Goal: Information Seeking & Learning: Learn about a topic

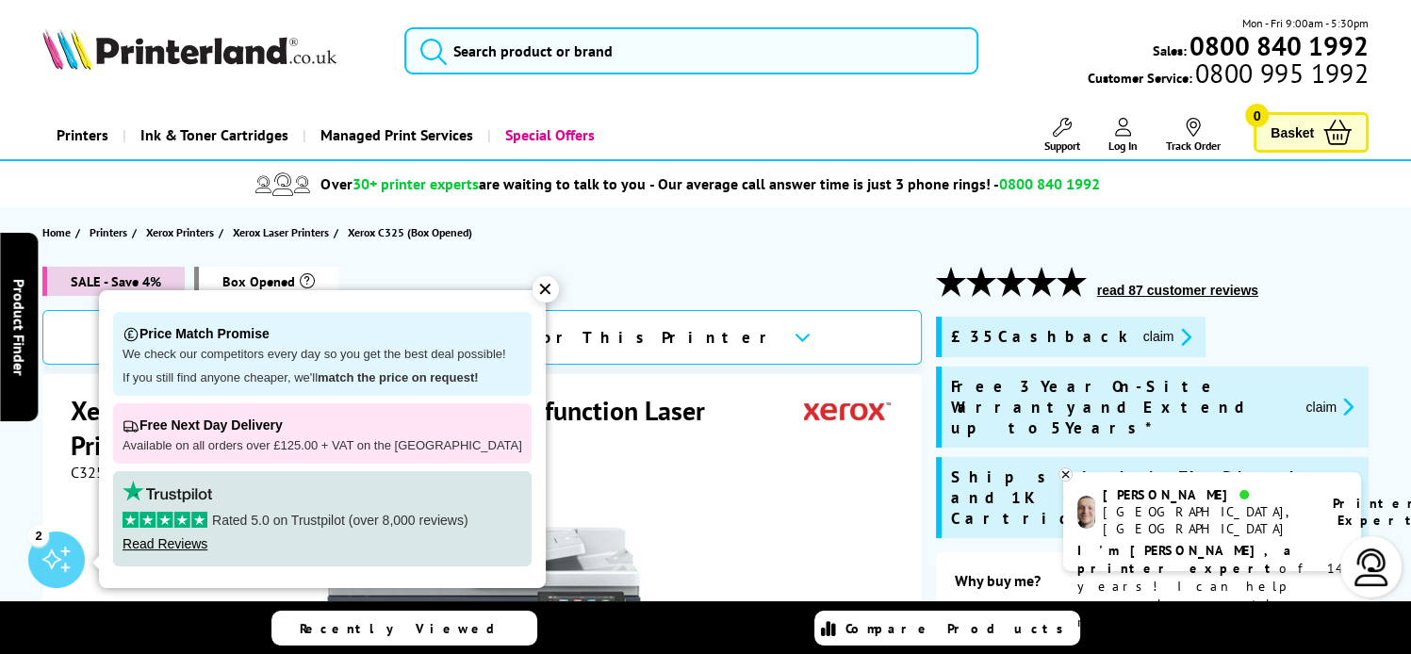
click at [1140, 286] on button "read 87 customer reviews" at bounding box center [1177, 290] width 172 height 17
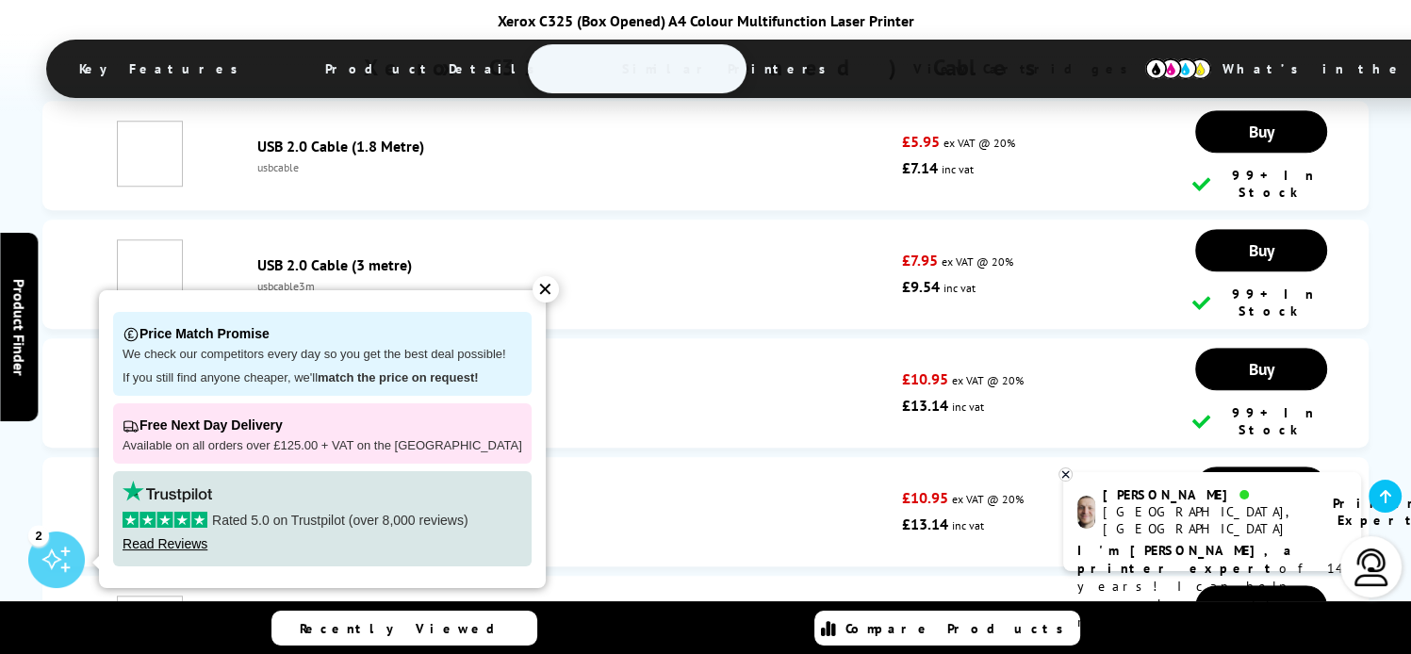
scroll to position [8846, 0]
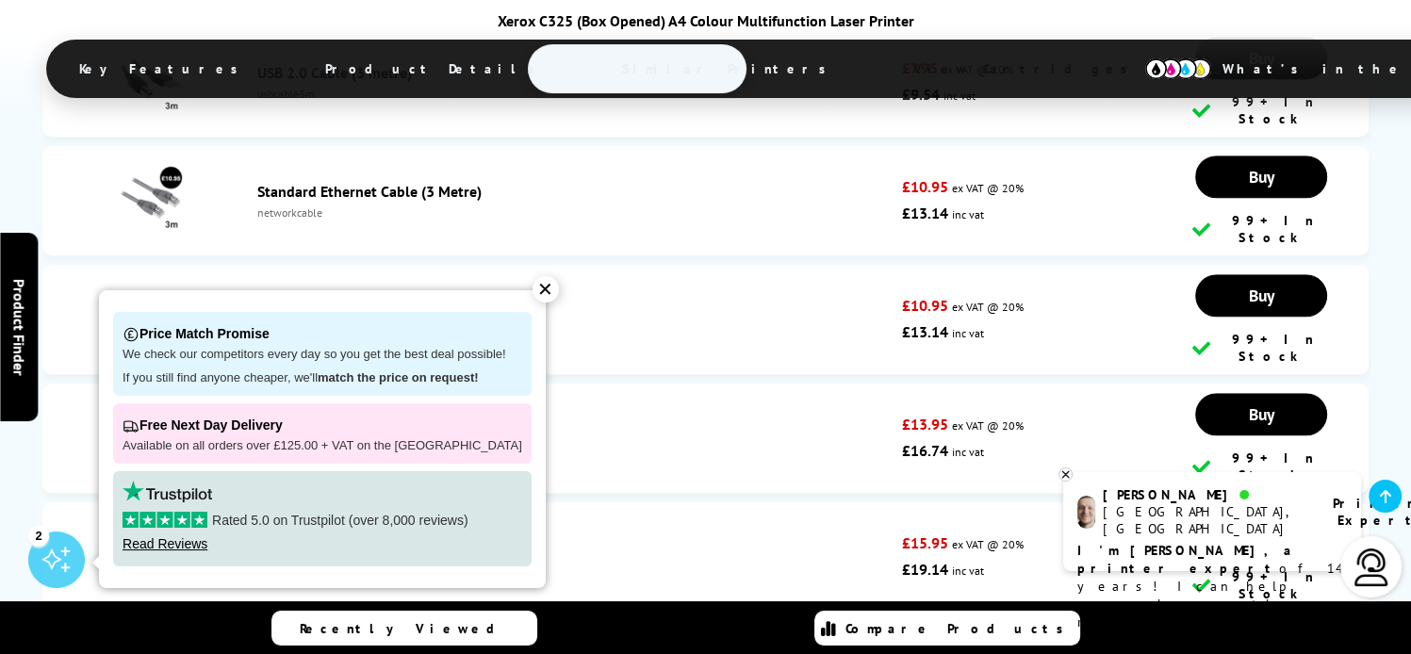
click at [532, 292] on div "✕" at bounding box center [545, 289] width 26 height 26
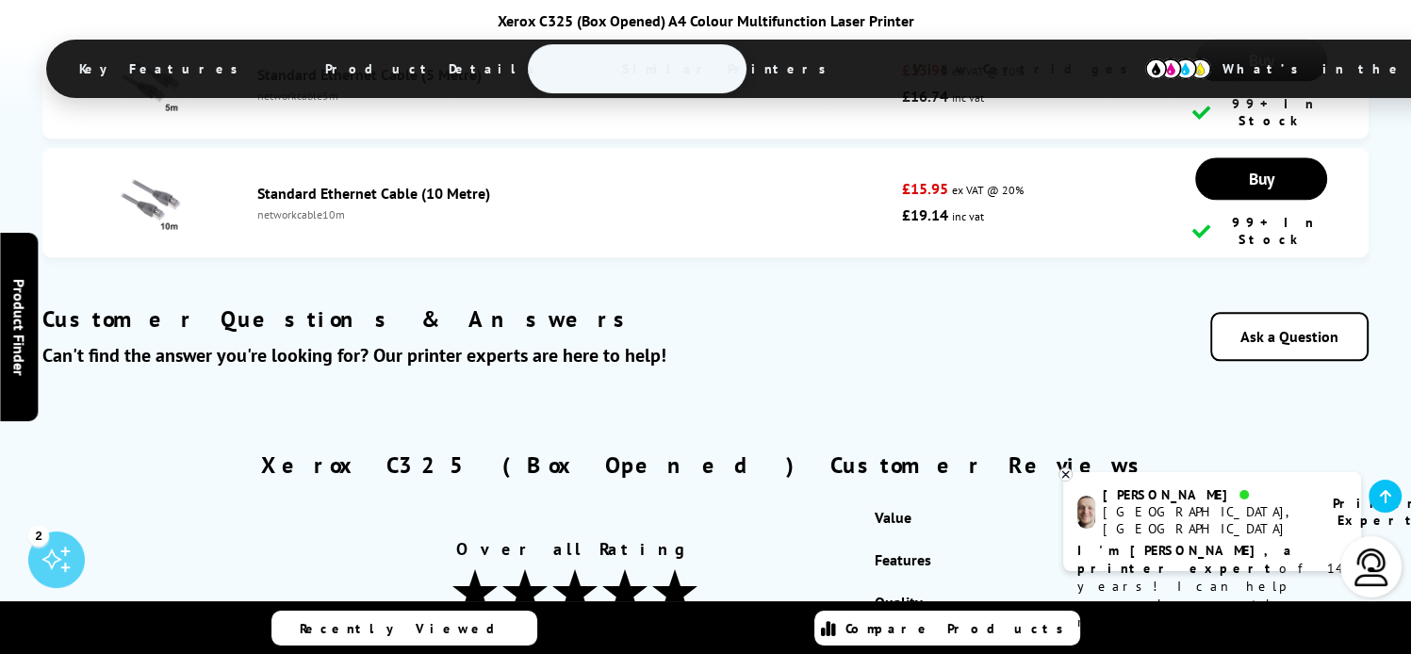
scroll to position [9203, 0]
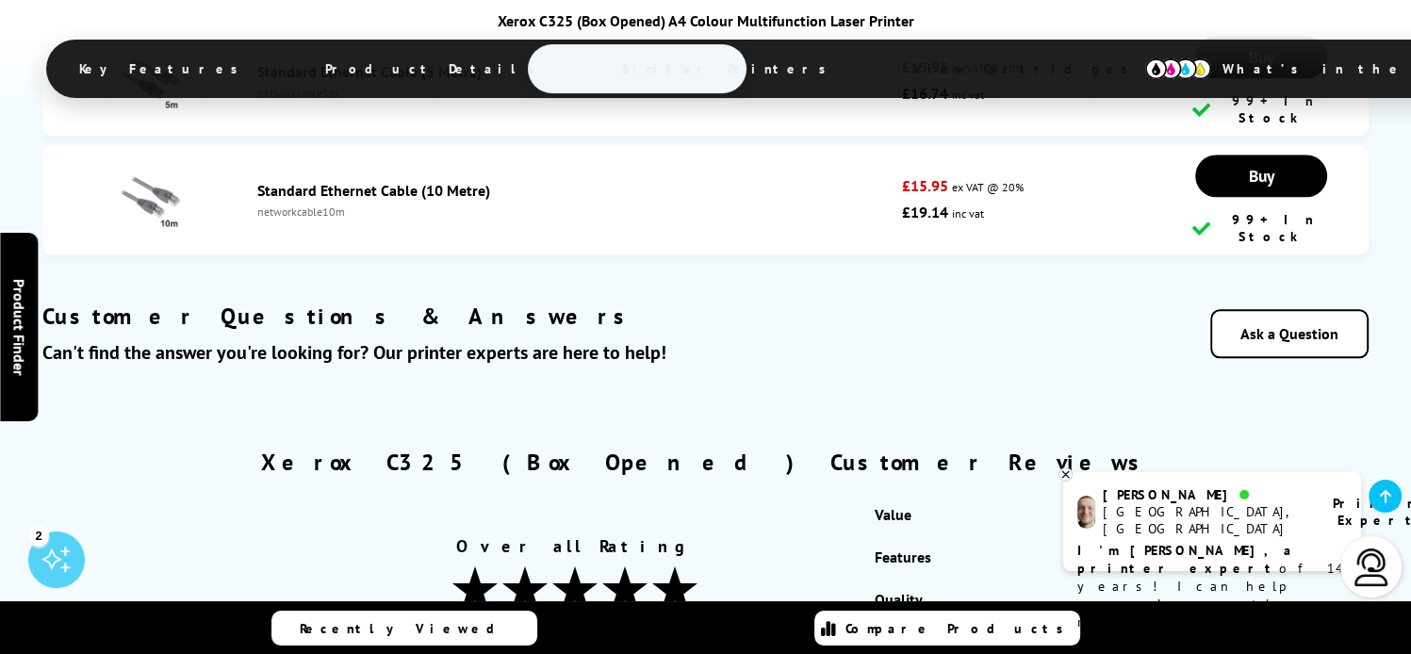
click at [1180, 518] on div "[GEOGRAPHIC_DATA], [GEOGRAPHIC_DATA]" at bounding box center [1205, 520] width 206 height 34
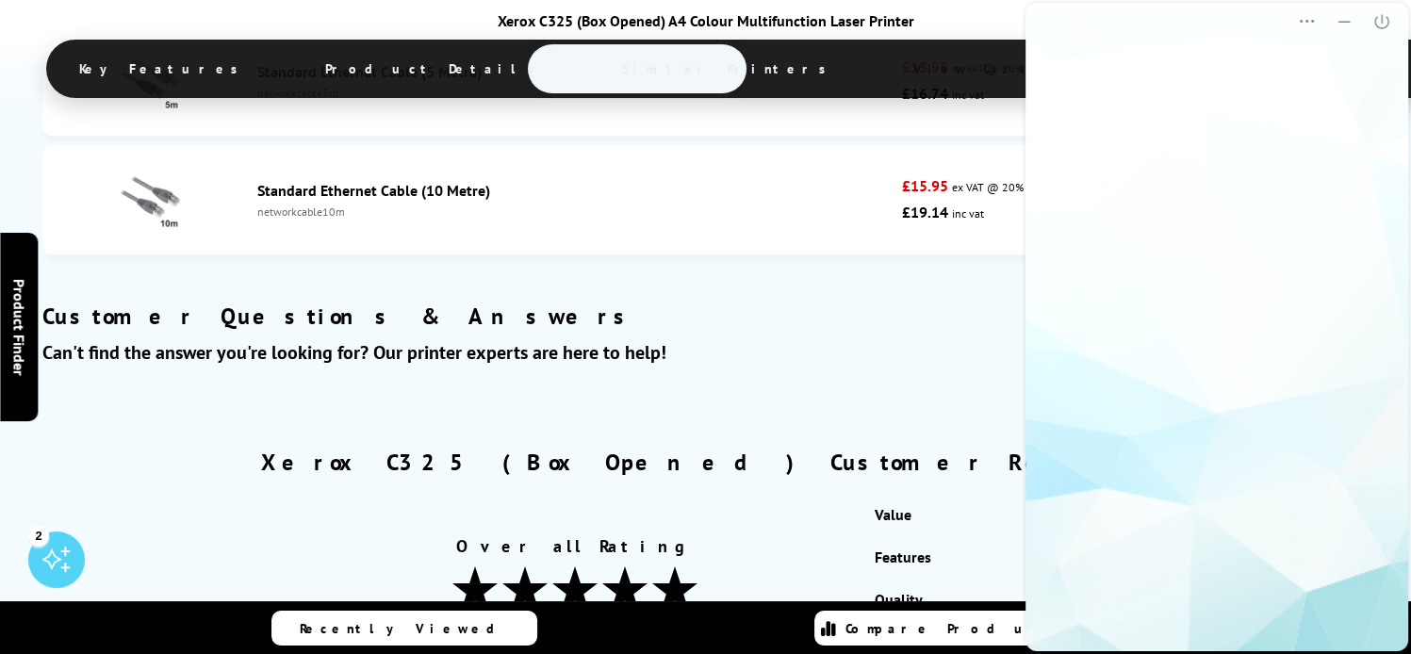
scroll to position [0, 0]
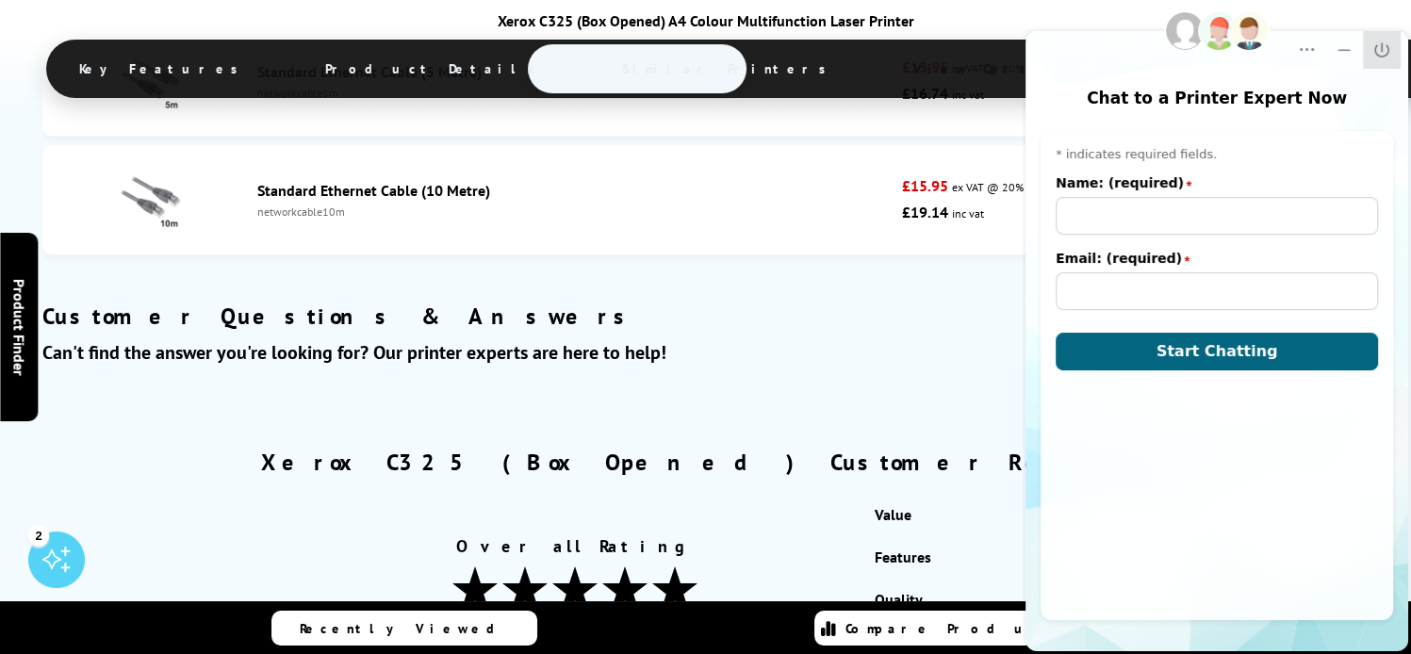
click at [1377, 48] on icon "Close" at bounding box center [1381, 50] width 19 height 19
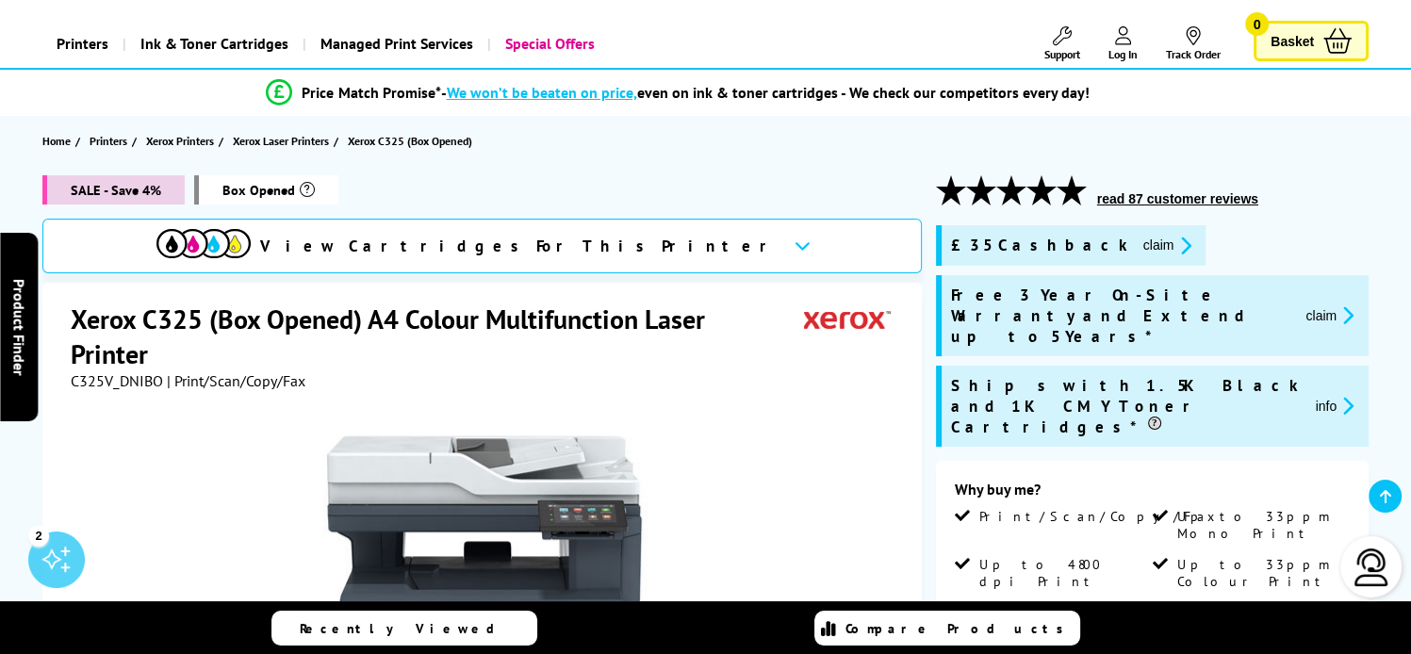
scroll to position [78, 0]
